Goal: Task Accomplishment & Management: Manage account settings

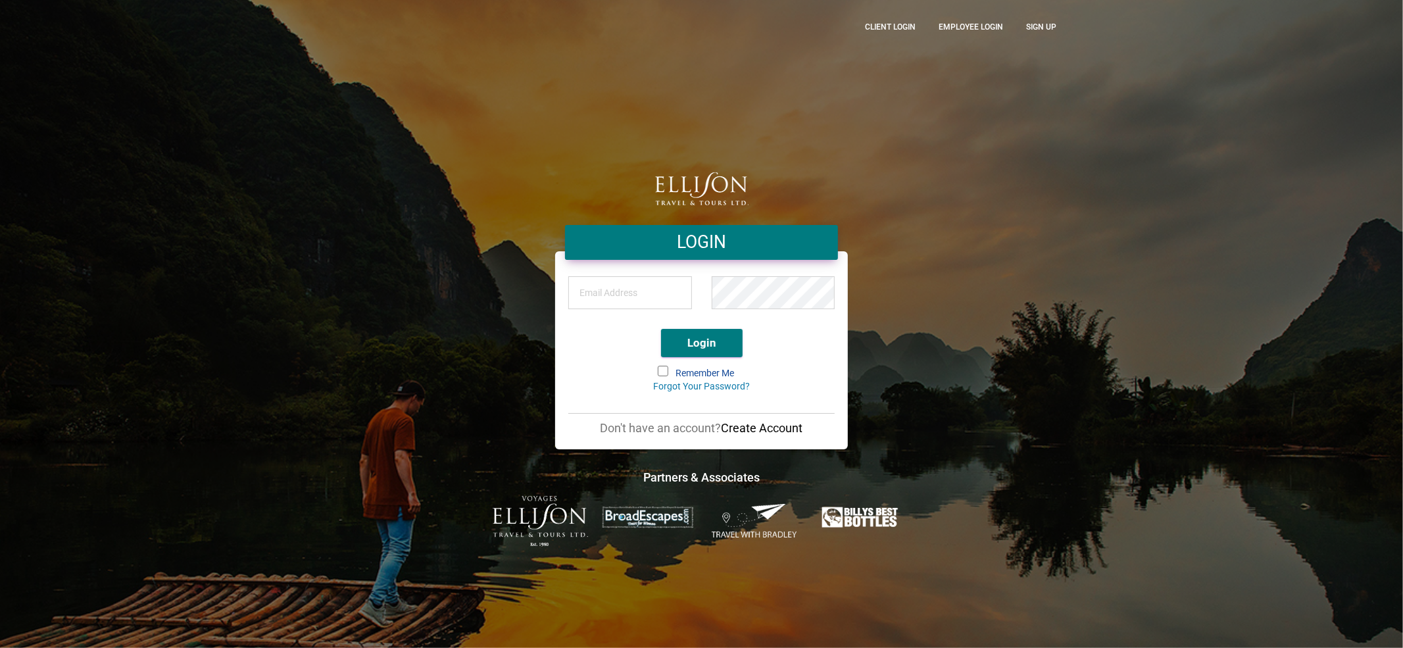
type input "[PERSON_NAME][EMAIL_ADDRESS][DOMAIN_NAME]"
click at [733, 346] on button "Login" at bounding box center [702, 343] width 82 height 28
